Goal: Task Accomplishment & Management: Manage account settings

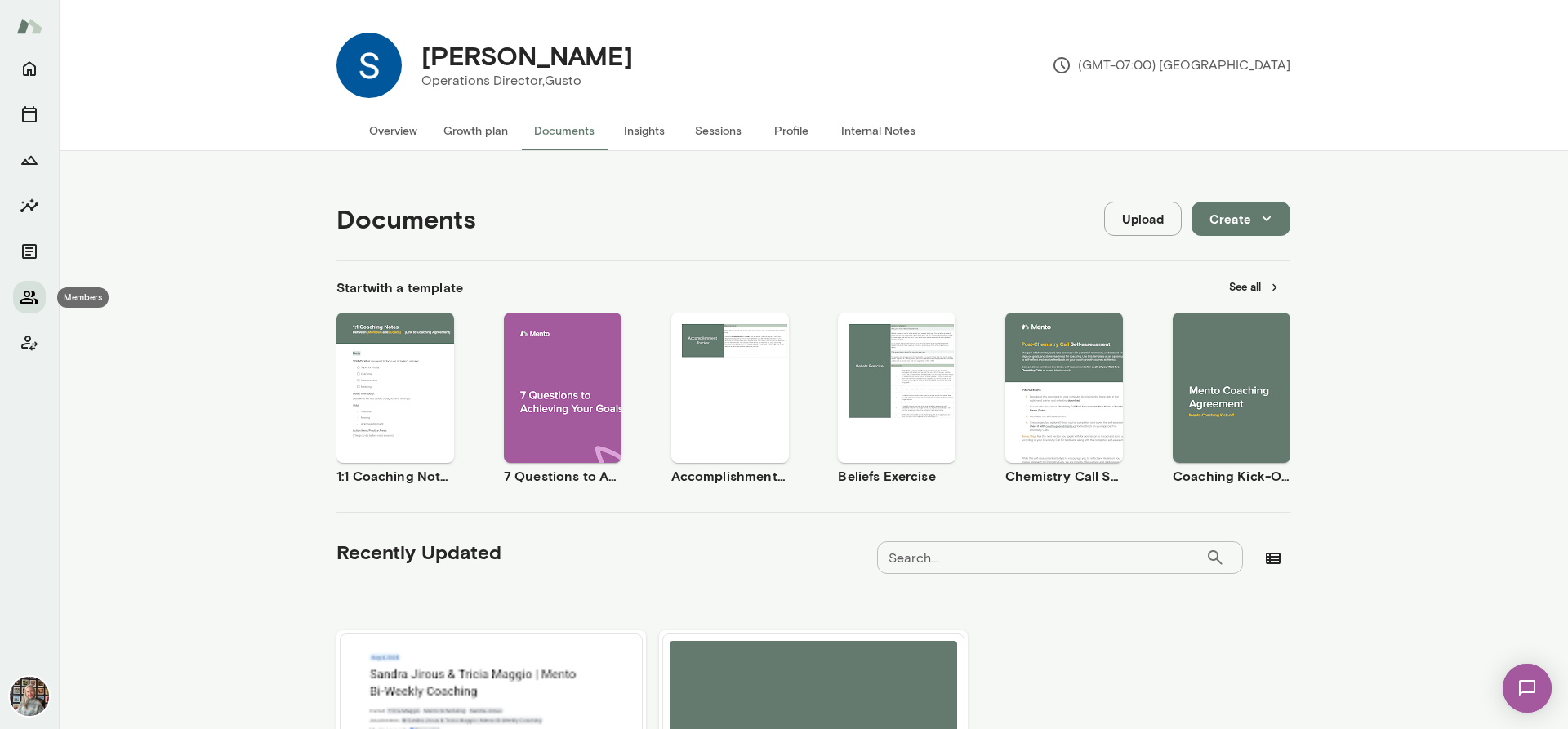
click at [29, 293] on icon "Members" at bounding box center [29, 297] width 18 height 13
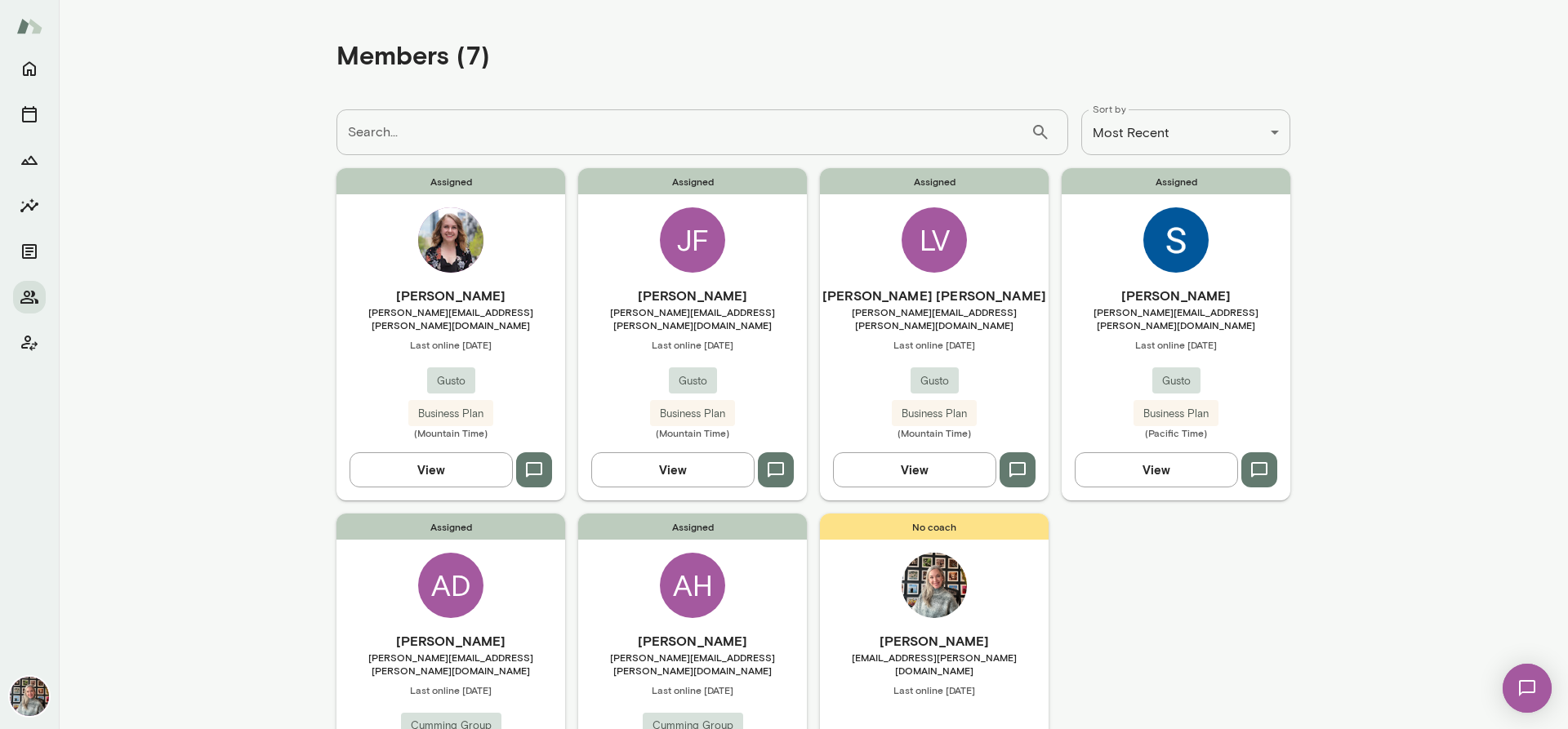
click at [906, 454] on button "View" at bounding box center [915, 469] width 164 height 35
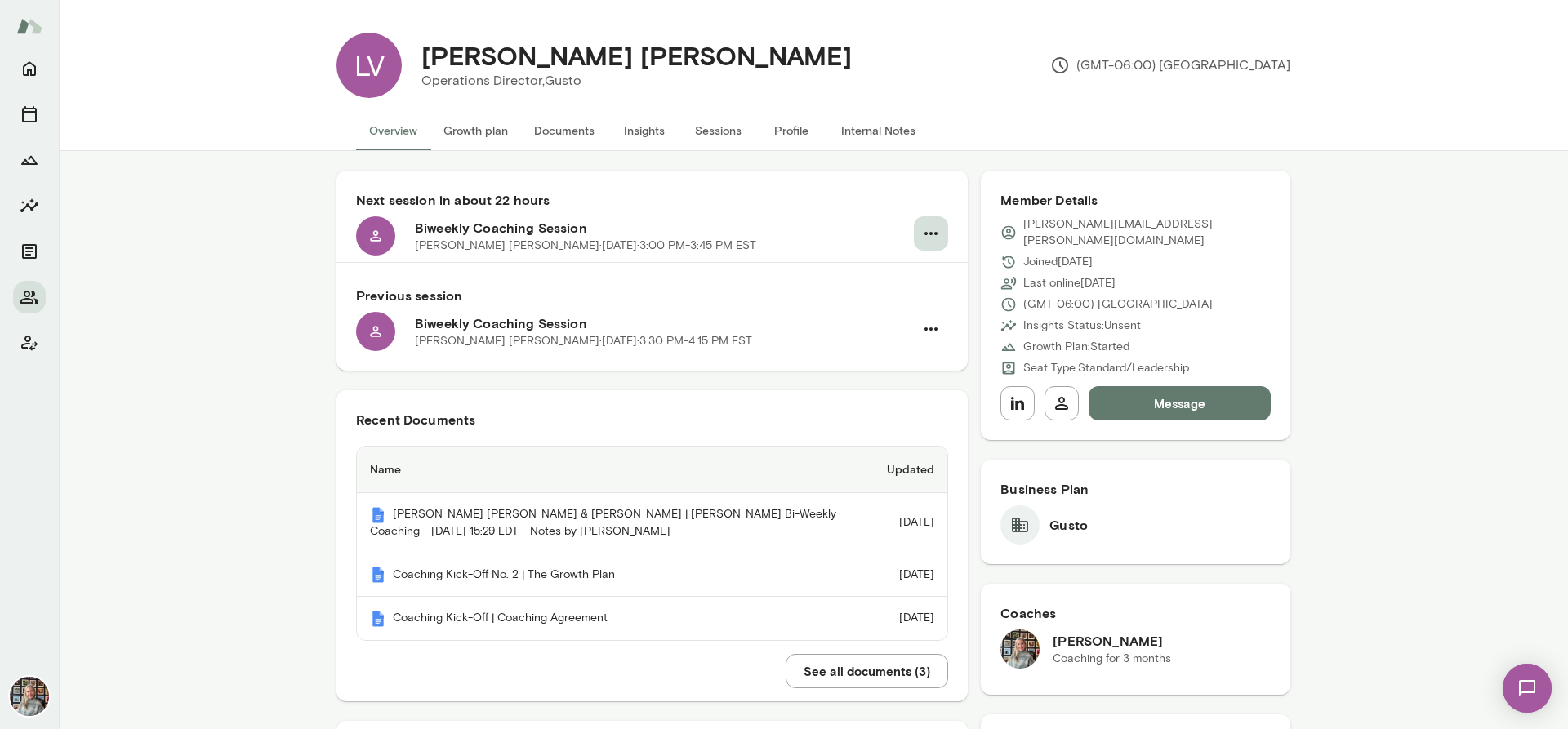
click at [926, 237] on icon "button" at bounding box center [931, 233] width 19 height 19
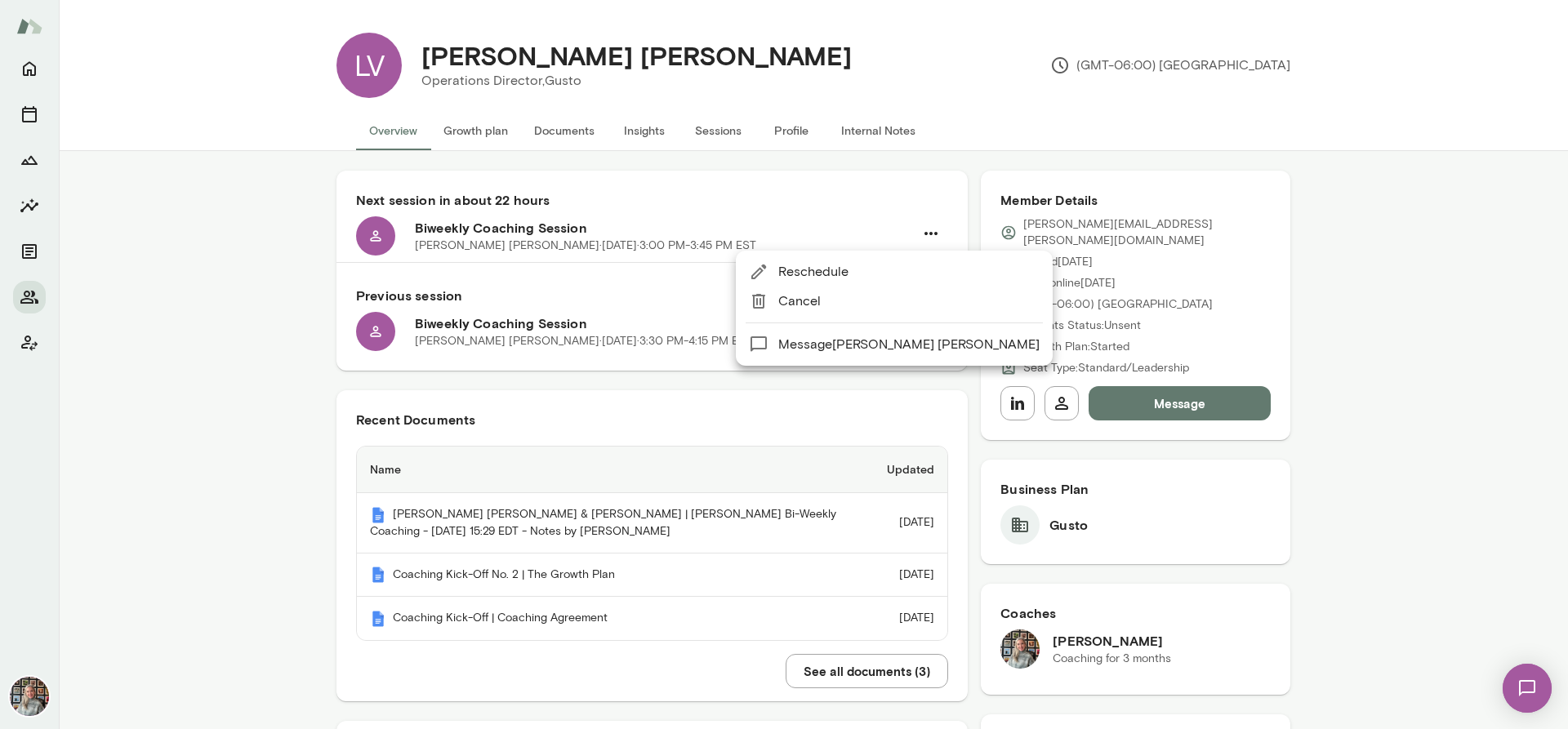
click at [824, 270] on span "Reschedule" at bounding box center [909, 271] width 261 height 19
